Goal: Check status: Check status

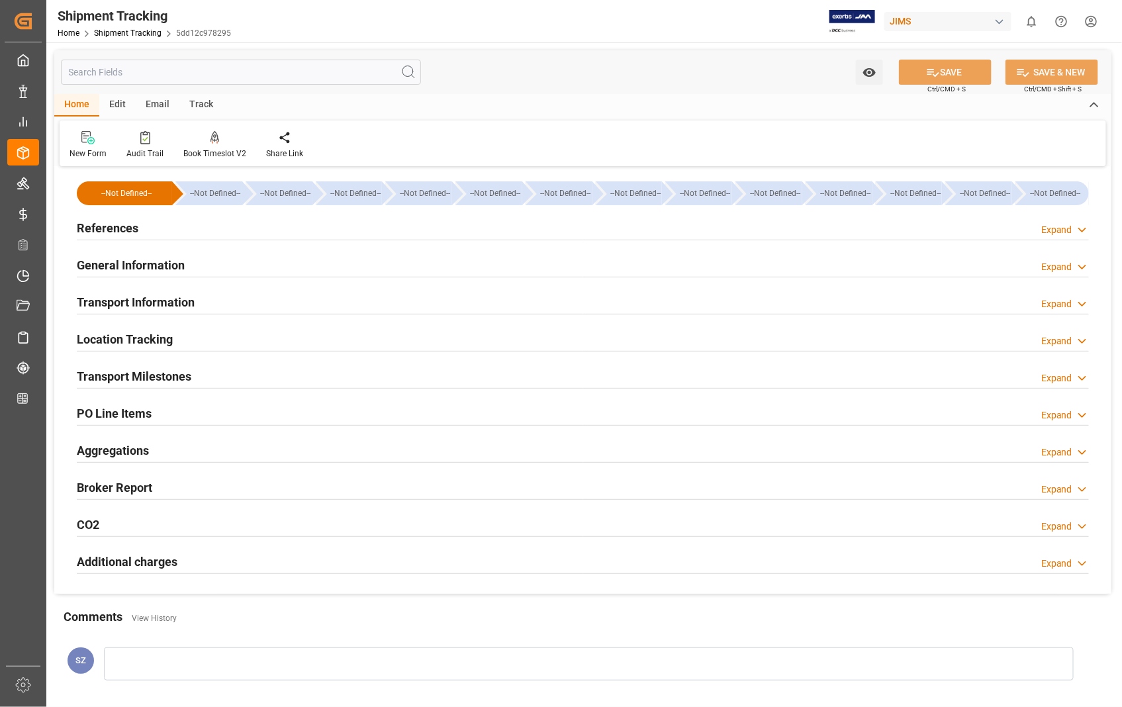
scroll to position [147, 0]
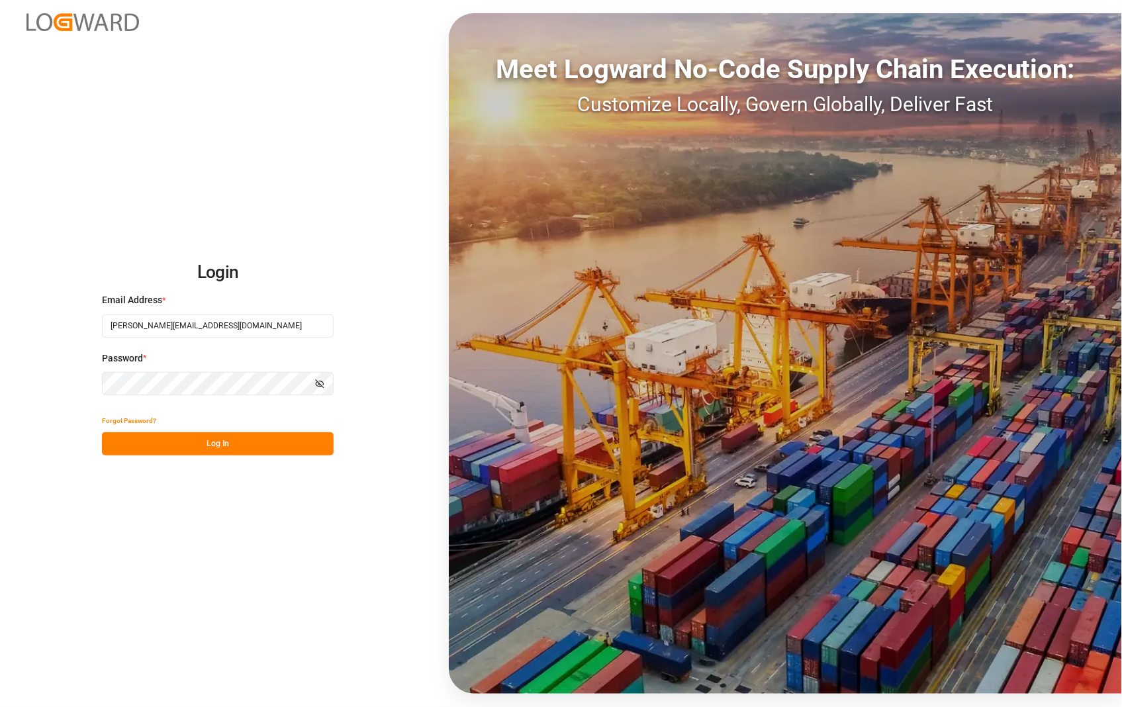
click at [220, 435] on button "Log In" at bounding box center [218, 443] width 232 height 23
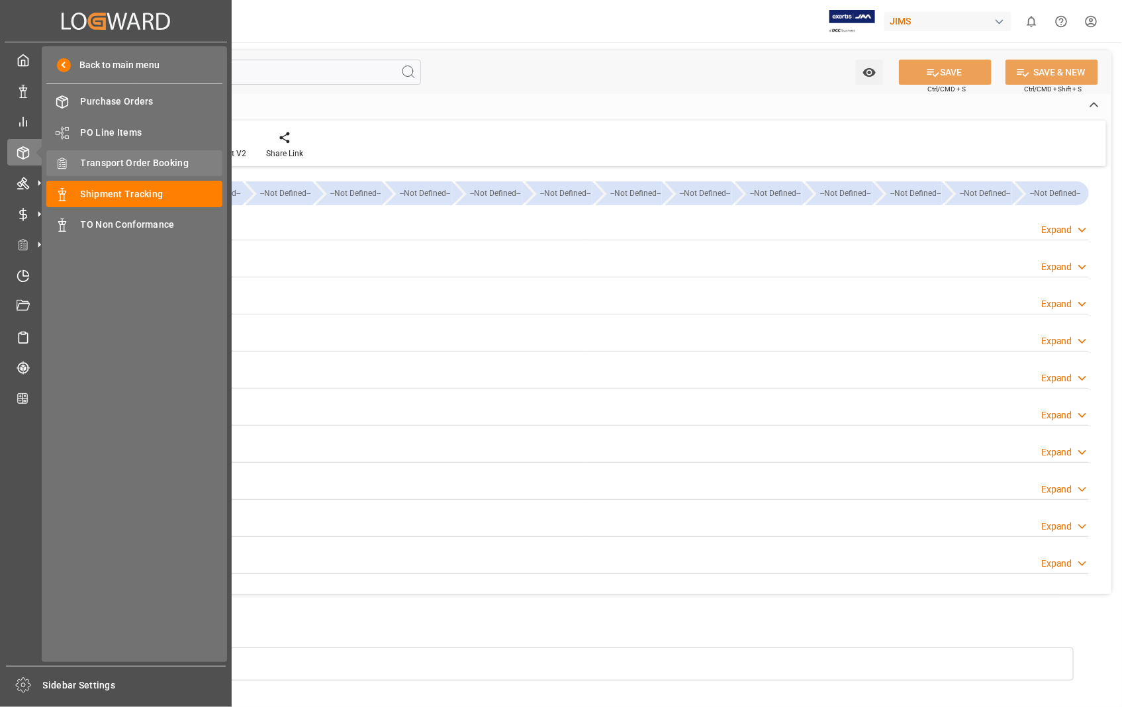
click at [130, 163] on span "Transport Order Booking" at bounding box center [152, 163] width 142 height 14
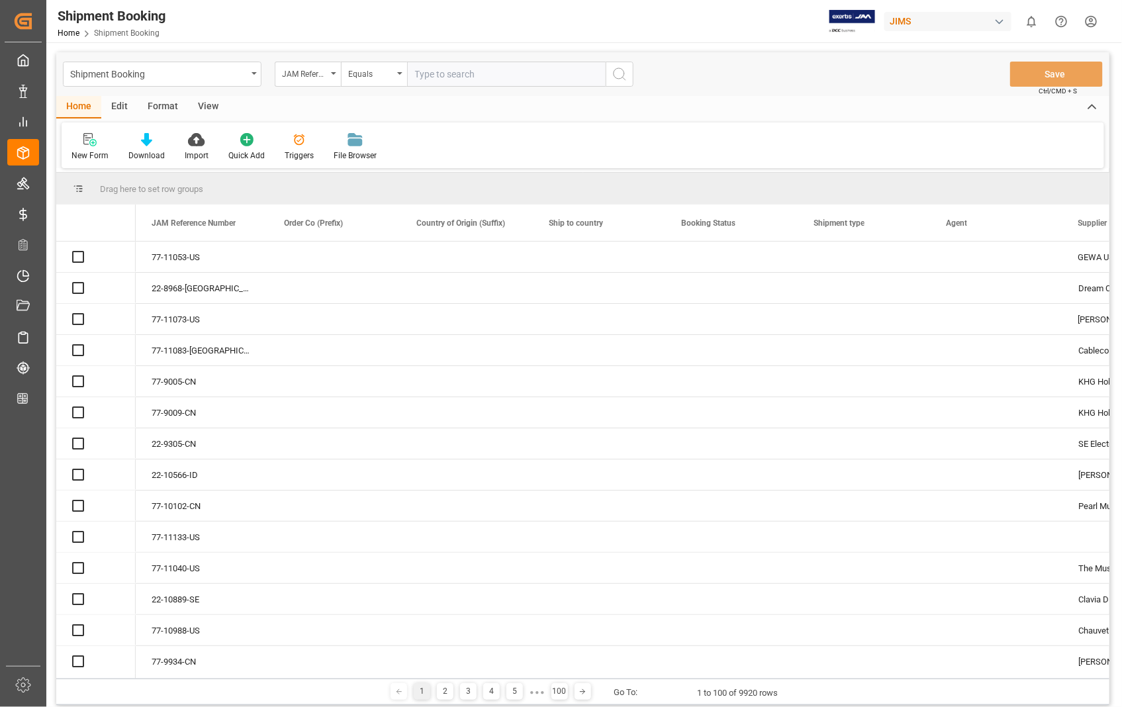
click at [447, 77] on input "text" at bounding box center [506, 74] width 199 height 25
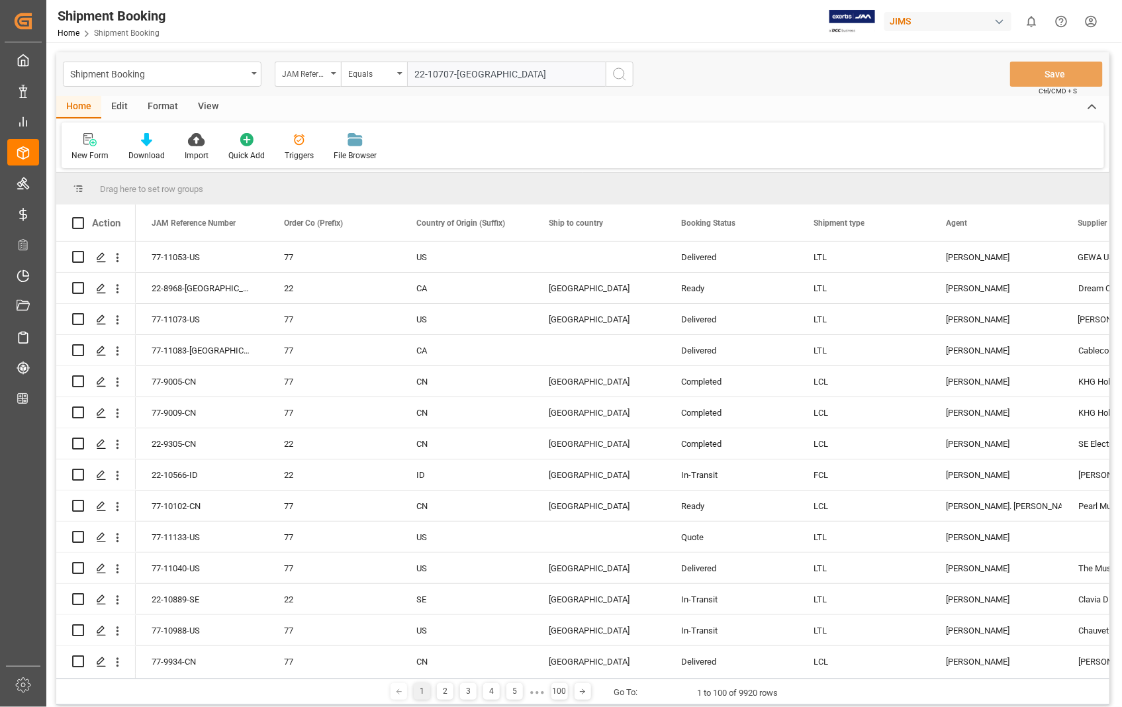
type input "22-10707-[GEOGRAPHIC_DATA]"
click at [623, 66] on icon "search button" at bounding box center [619, 74] width 16 height 16
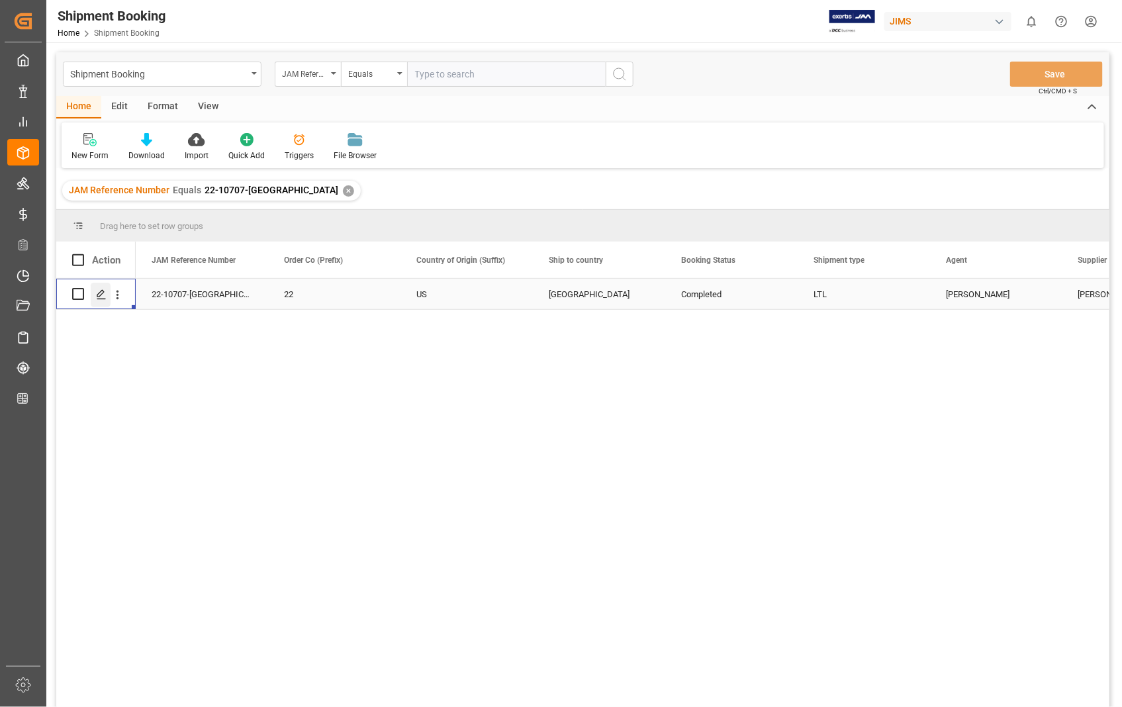
click at [107, 296] on div "Press SPACE to select this row." at bounding box center [101, 295] width 20 height 24
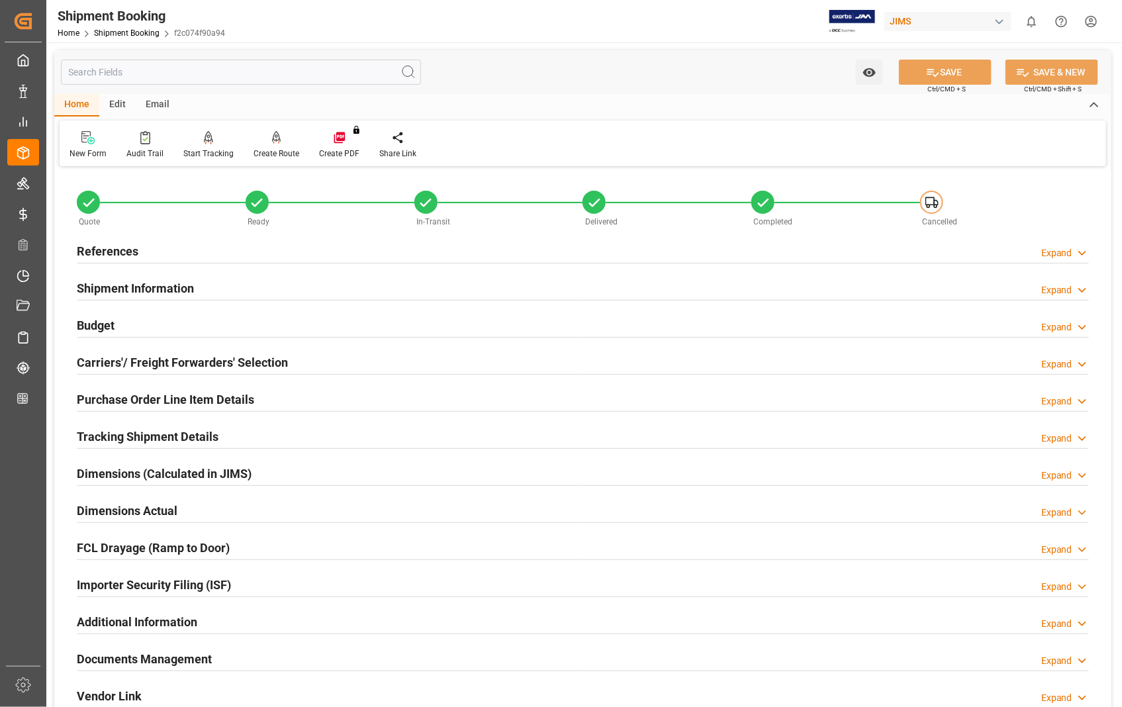
click at [162, 655] on h2 "Documents Management" at bounding box center [144, 659] width 135 height 18
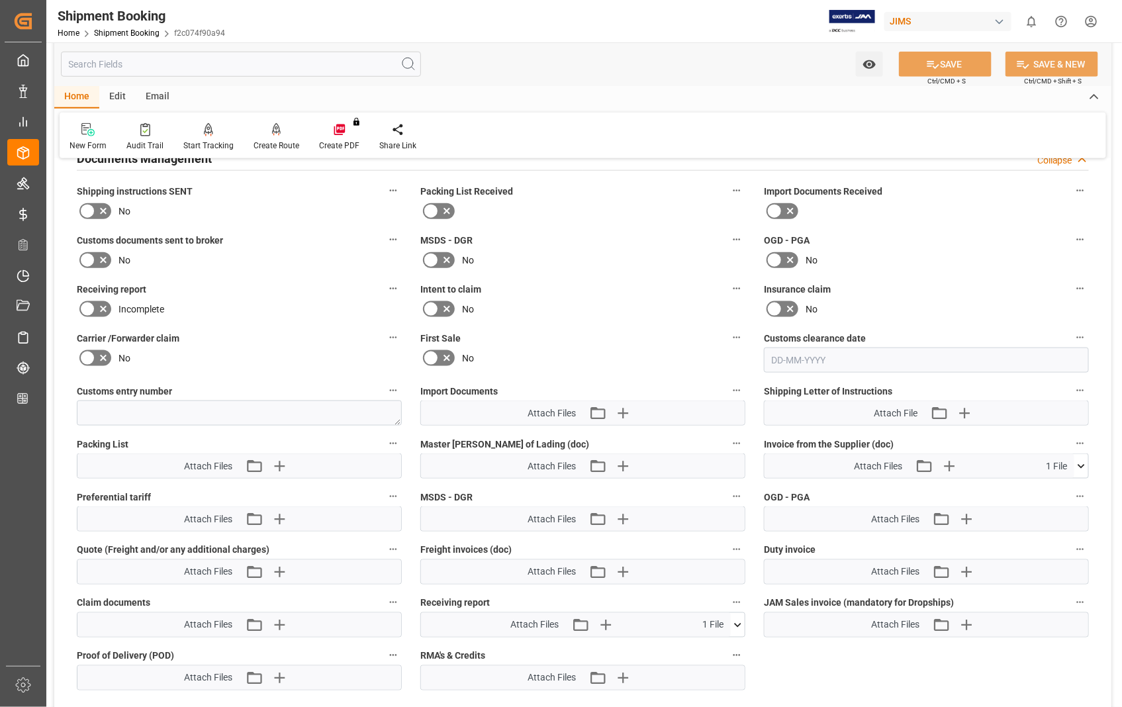
scroll to position [514, 0]
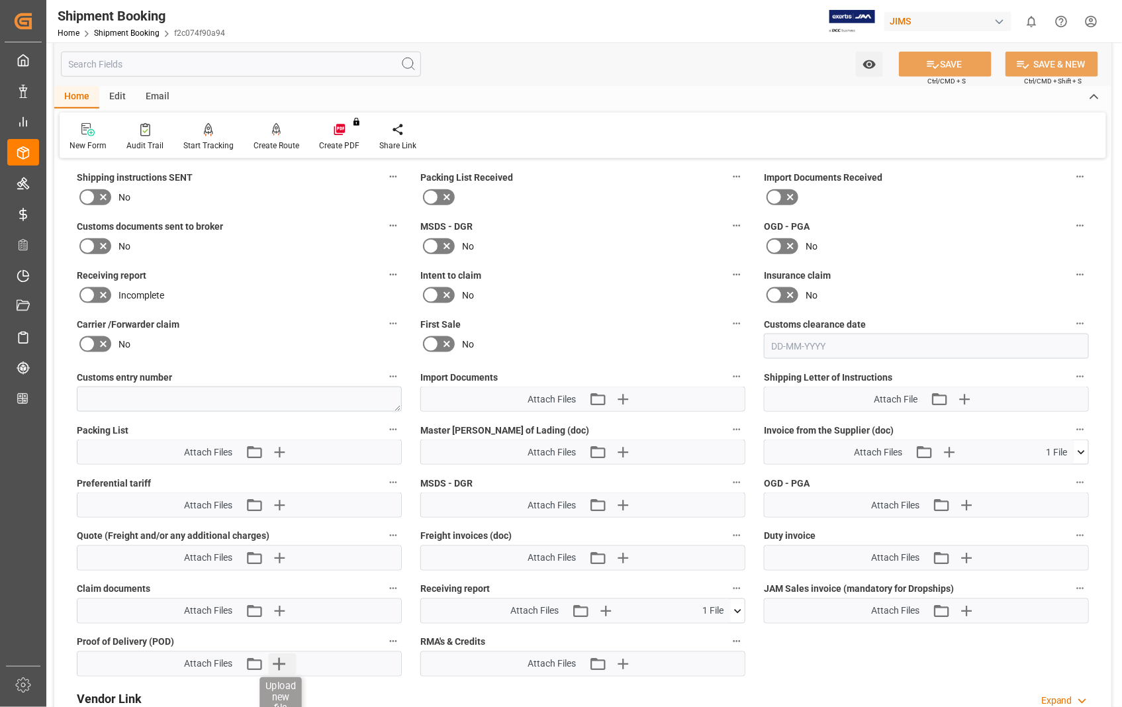
click at [279, 660] on icon "button" at bounding box center [279, 664] width 13 height 13
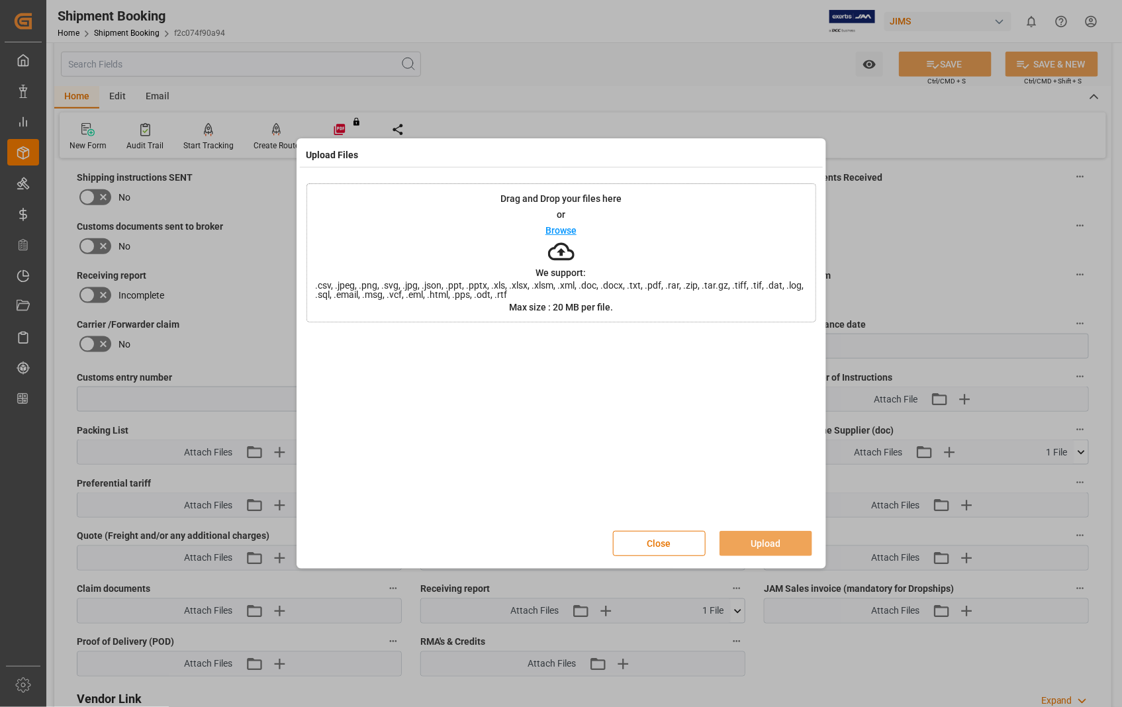
click at [564, 230] on p "Browse" at bounding box center [560, 230] width 31 height 9
click at [773, 549] on button "Upload" at bounding box center [765, 543] width 93 height 25
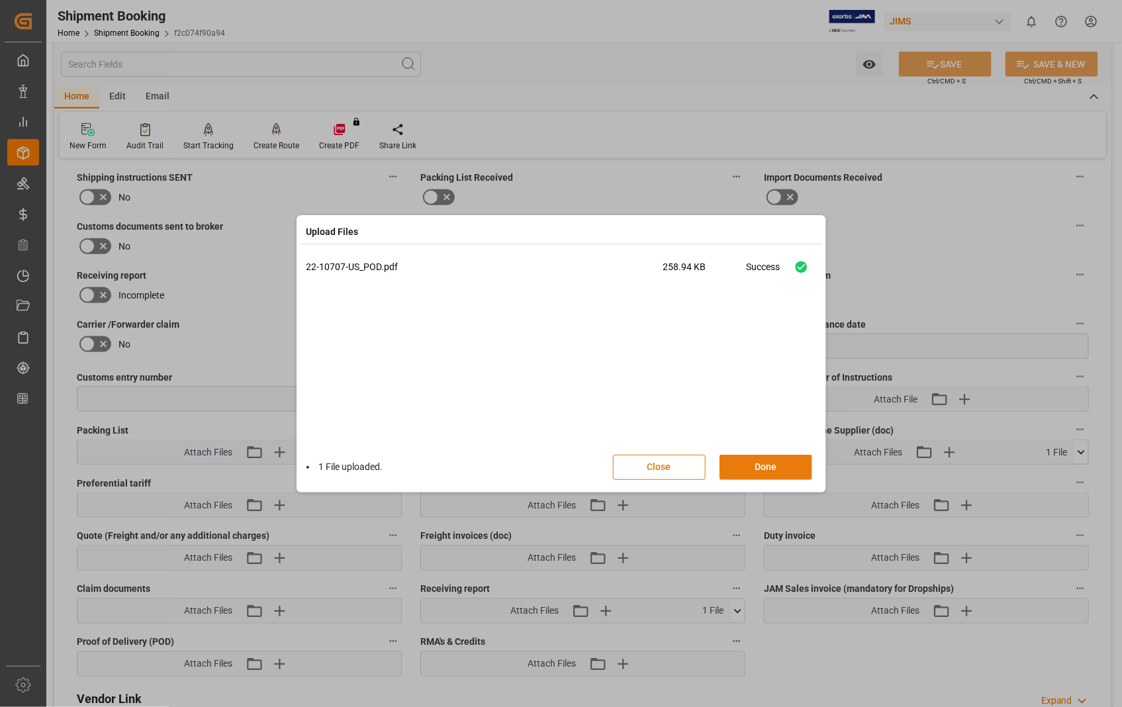
click at [772, 464] on button "Done" at bounding box center [765, 467] width 93 height 25
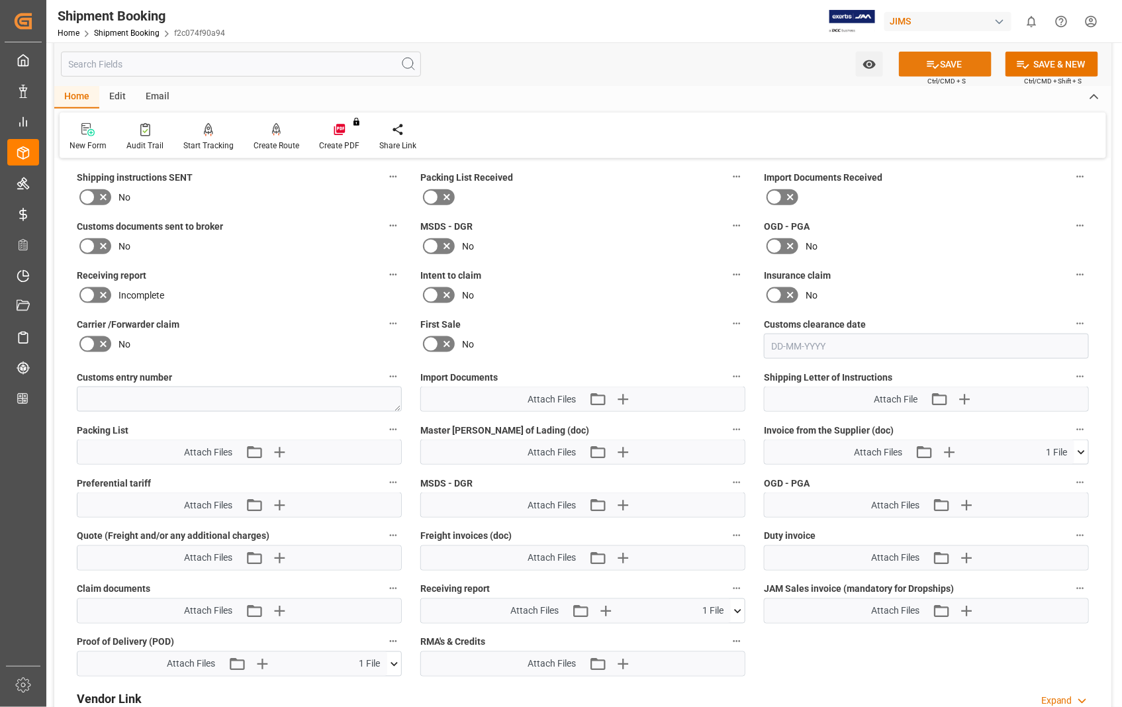
click at [946, 69] on button "SAVE" at bounding box center [945, 64] width 93 height 25
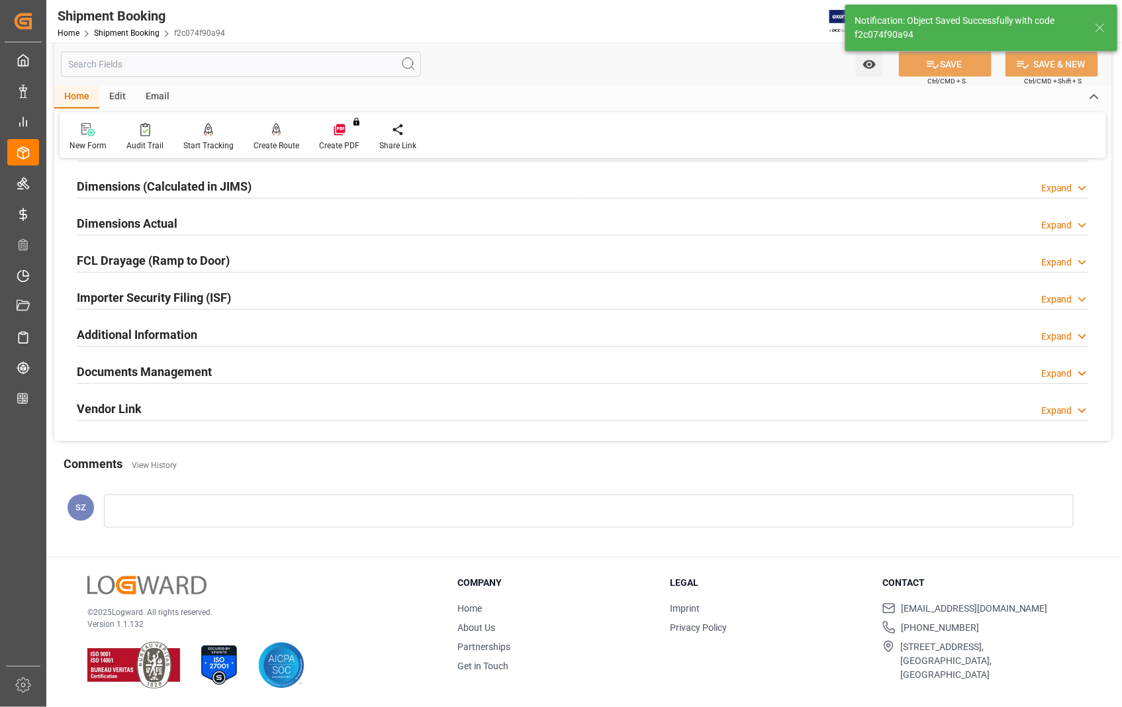
scroll to position [287, 0]
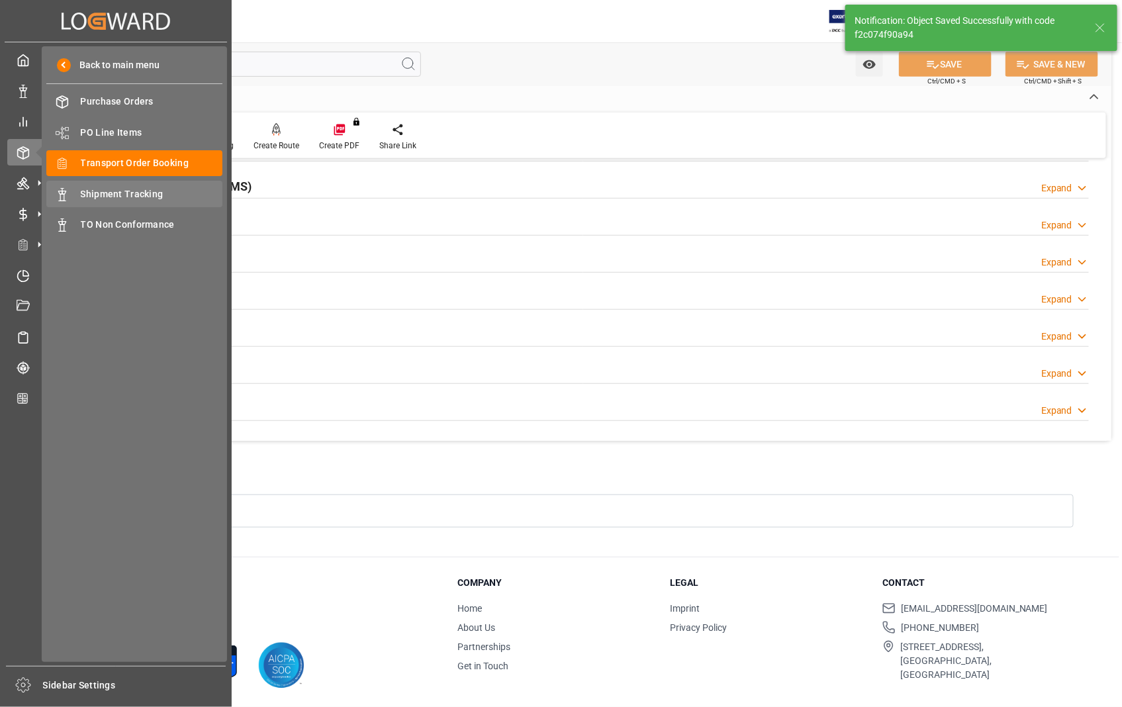
click at [140, 193] on span "Shipment Tracking" at bounding box center [152, 194] width 142 height 14
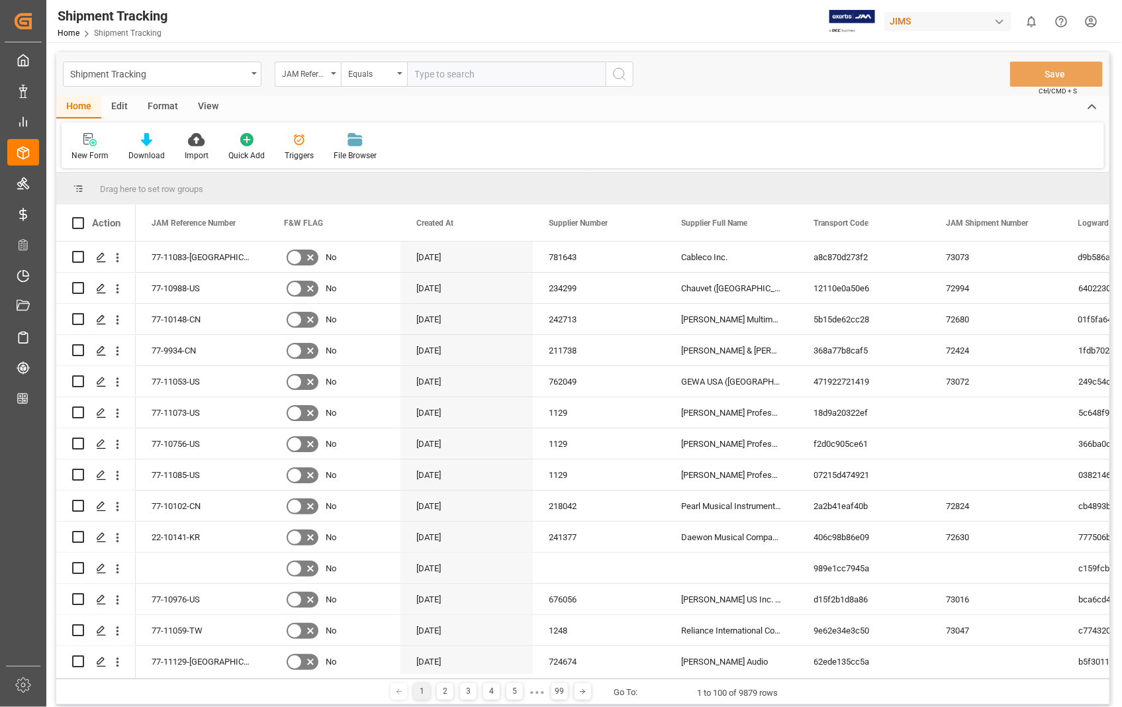
click at [486, 71] on input "text" at bounding box center [506, 74] width 199 height 25
type input "22-10707-[GEOGRAPHIC_DATA]"
click at [619, 73] on icon "search button" at bounding box center [619, 74] width 16 height 16
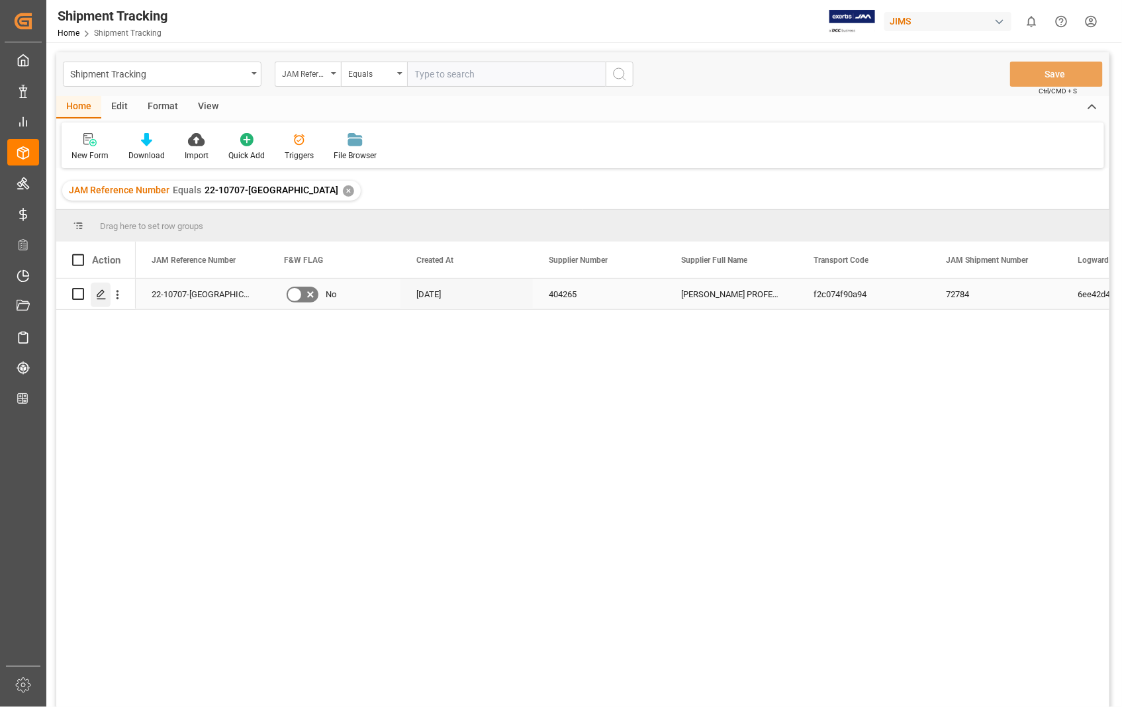
click at [102, 296] on icon "Press SPACE to select this row." at bounding box center [101, 294] width 11 height 11
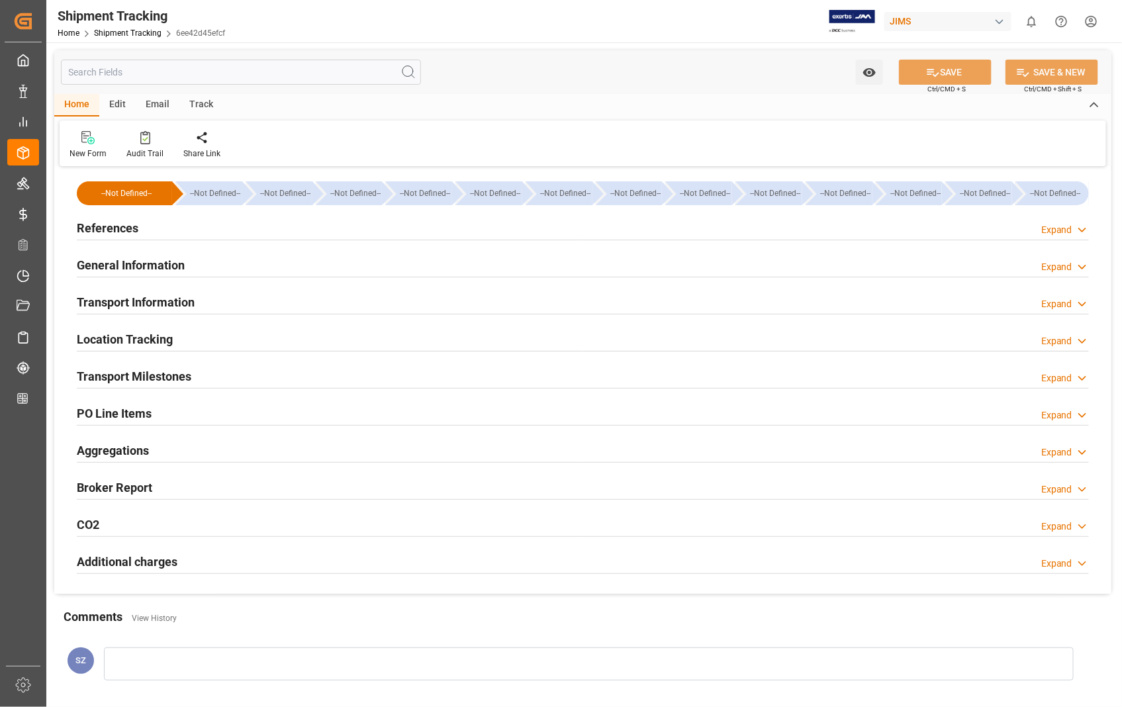
type input "[DATE] 00:00"
click at [162, 378] on h2 "Transport Milestones" at bounding box center [134, 376] width 114 height 18
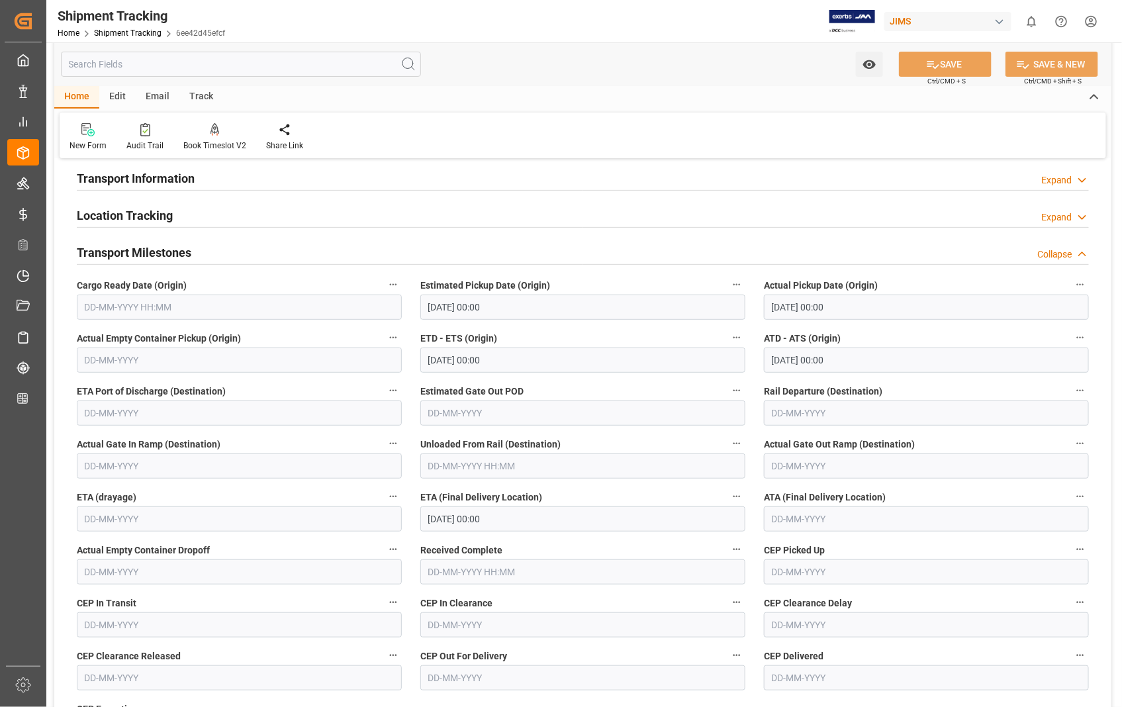
scroll to position [147, 0]
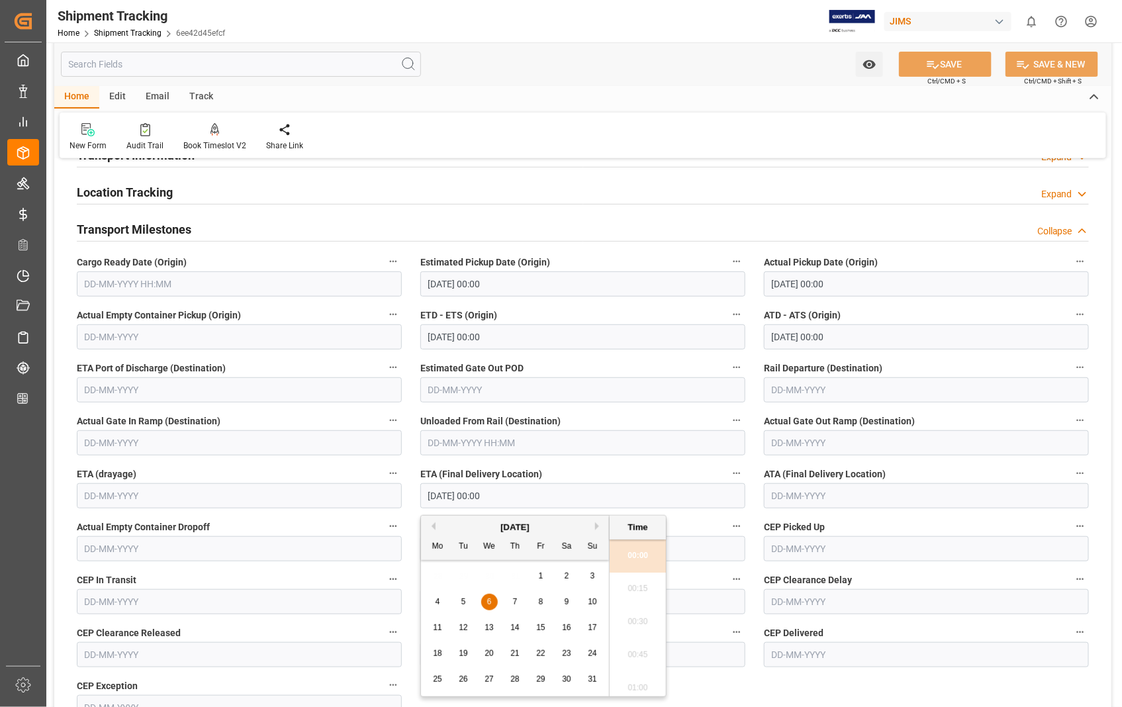
click at [567, 500] on input "[DATE] 00:00" at bounding box center [582, 495] width 325 height 25
click at [599, 528] on button "Next Month" at bounding box center [599, 526] width 8 height 8
click at [511, 600] on span "11" at bounding box center [514, 601] width 9 height 9
type input "[DATE] 00:00"
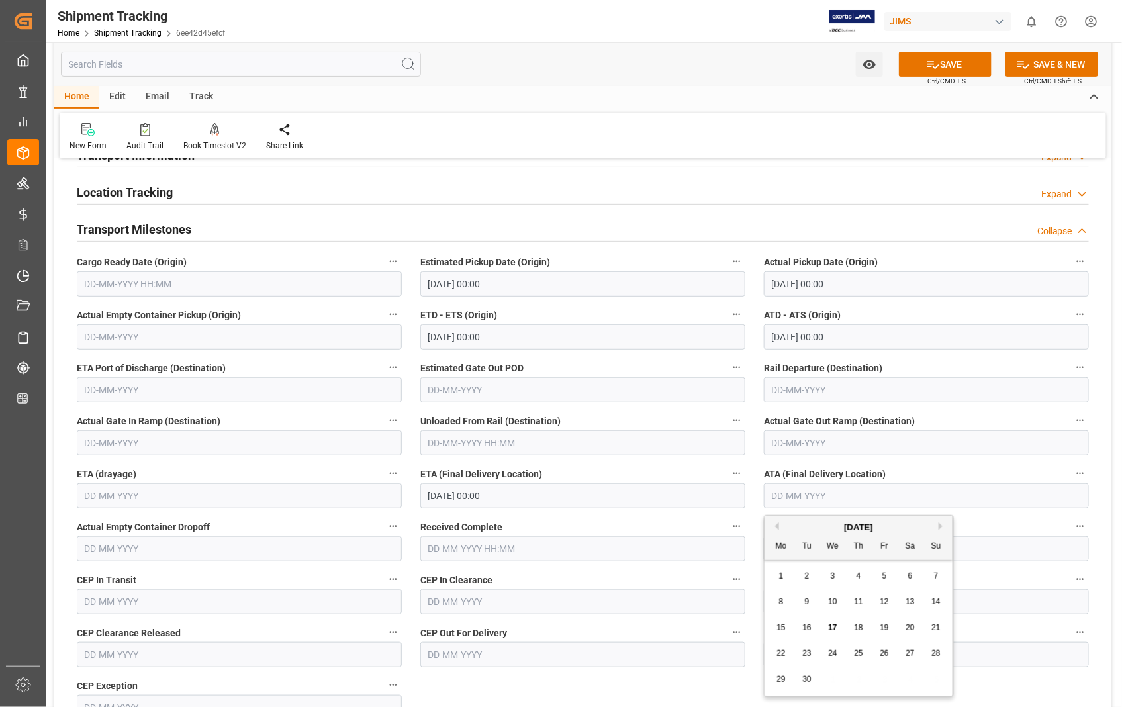
click at [909, 491] on input "text" at bounding box center [926, 495] width 325 height 25
click at [861, 600] on span "11" at bounding box center [858, 601] width 9 height 9
type input "[DATE]"
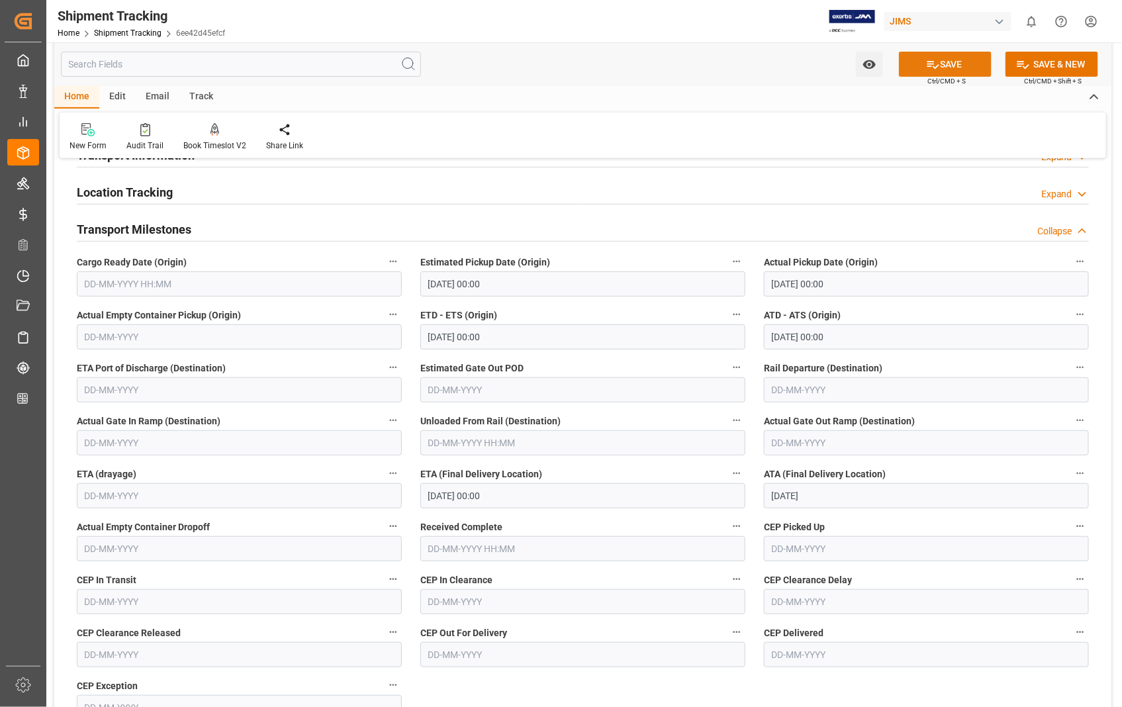
click at [951, 69] on button "SAVE" at bounding box center [945, 64] width 93 height 25
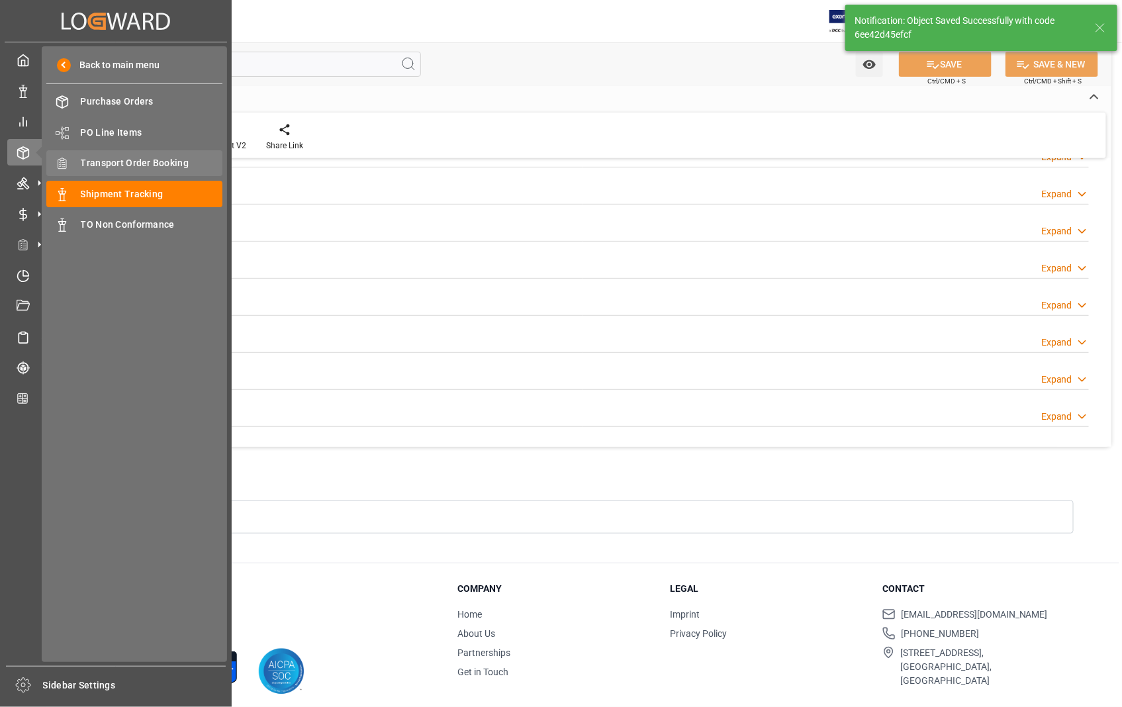
click at [163, 164] on span "Transport Order Booking" at bounding box center [152, 163] width 142 height 14
